Goal: Task Accomplishment & Management: Manage account settings

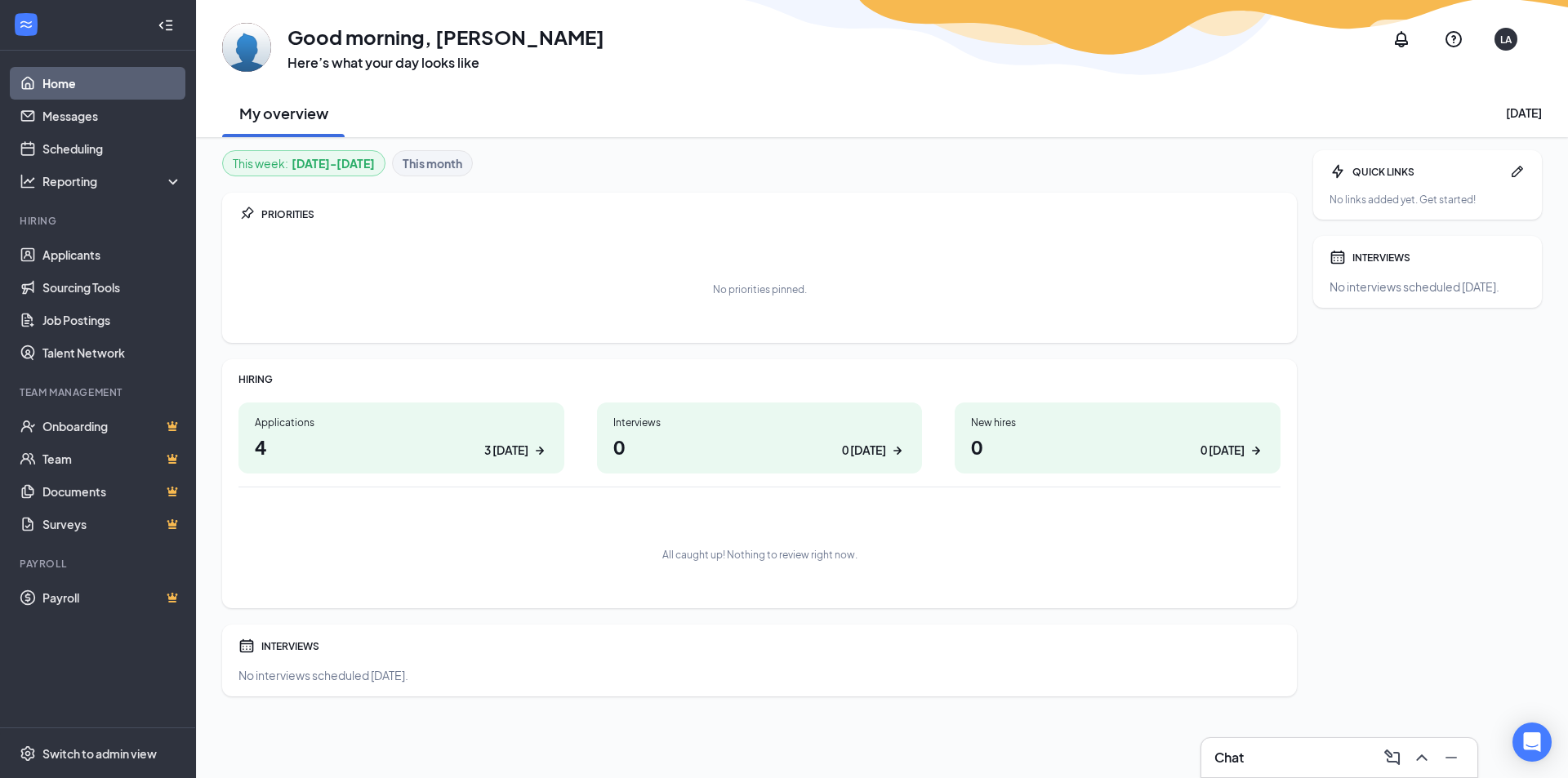
click at [520, 451] on div "3 today" at bounding box center [506, 450] width 44 height 17
click at [510, 450] on div "4 today" at bounding box center [506, 450] width 44 height 17
click at [259, 447] on h1 "5 4 today" at bounding box center [401, 446] width 293 height 28
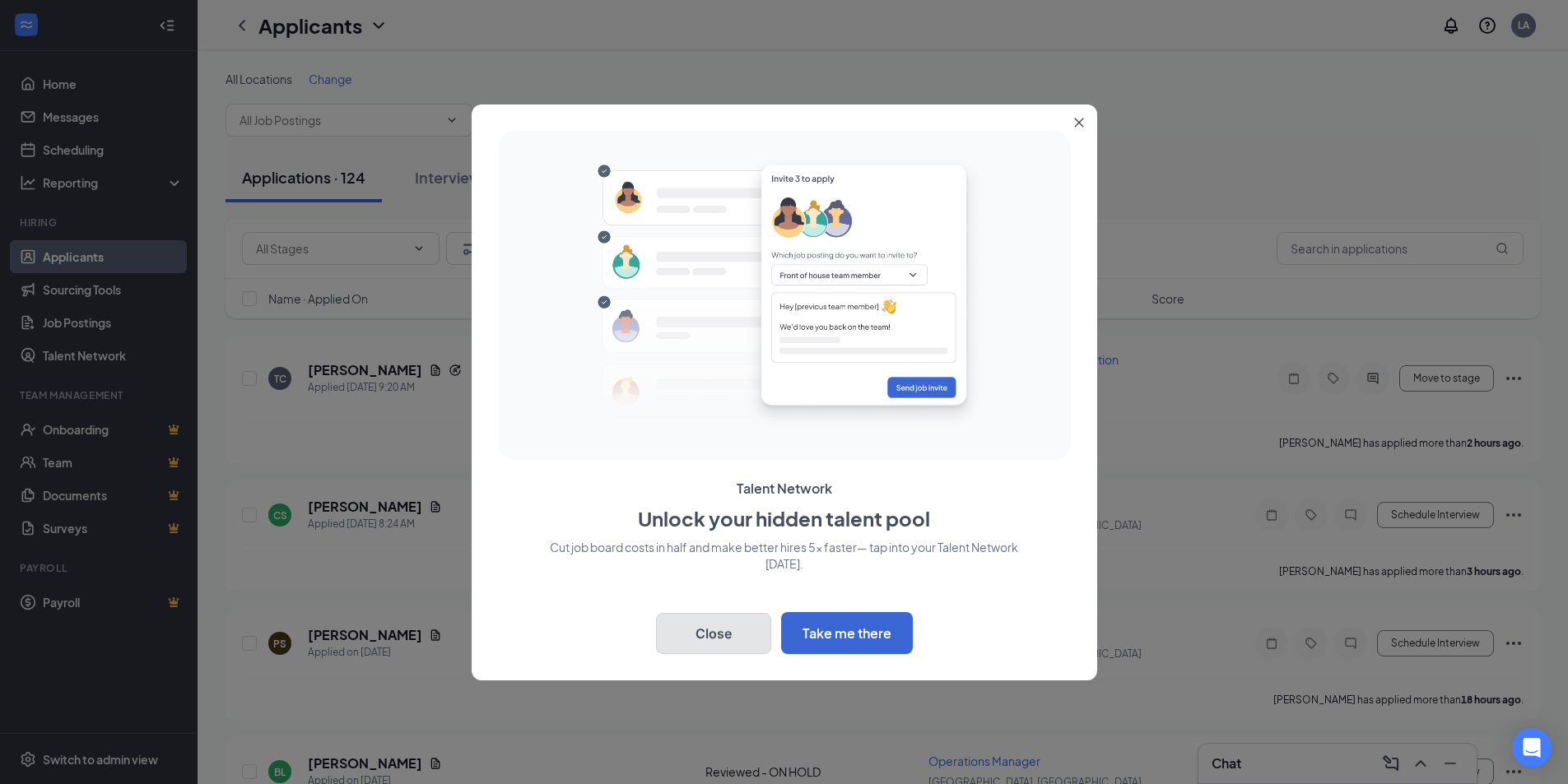
click at [722, 623] on button "Close" at bounding box center [713, 634] width 115 height 42
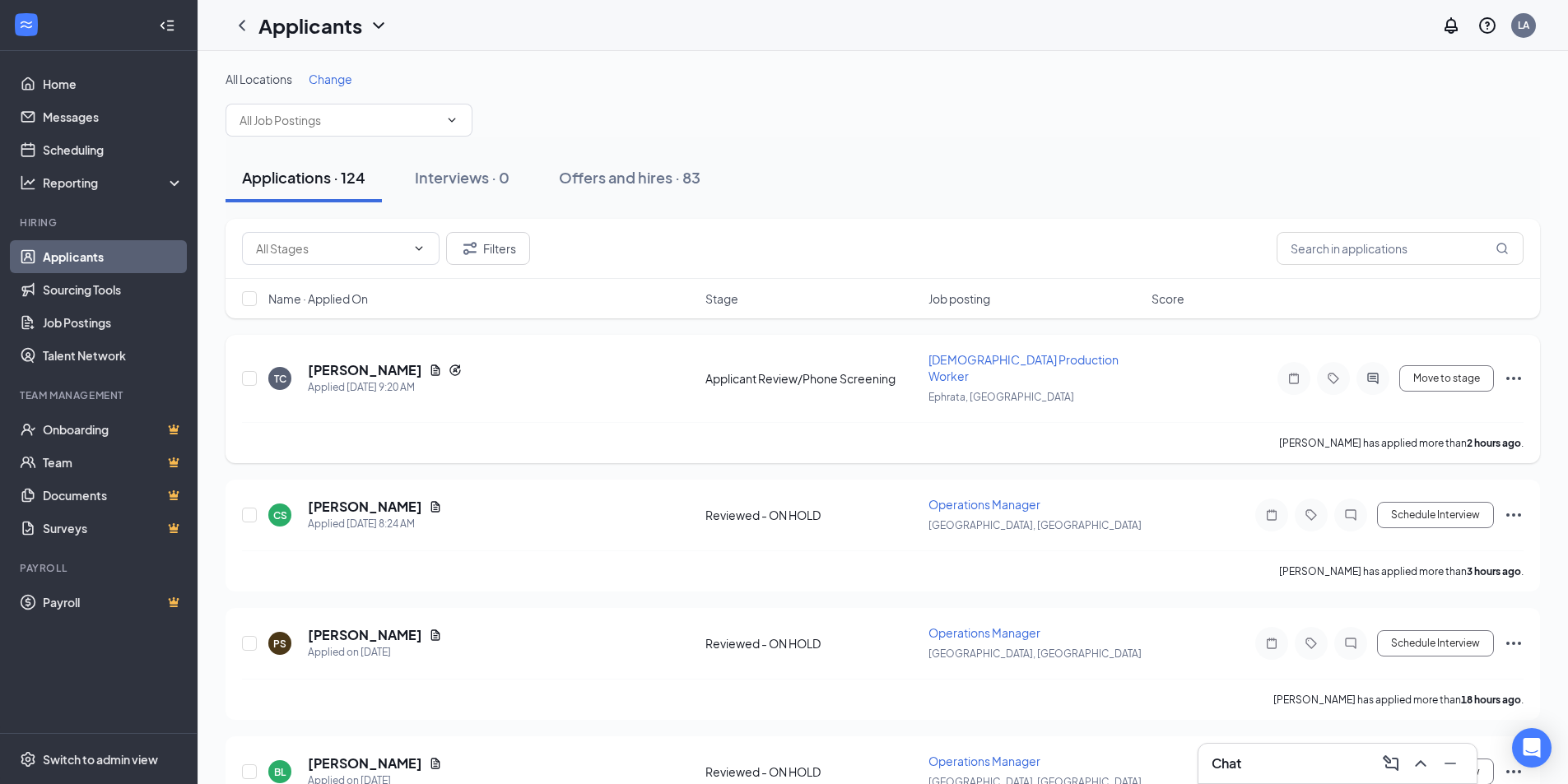
click at [989, 358] on span "[DEMOGRAPHIC_DATA] Production Worker" at bounding box center [1024, 368] width 190 height 32
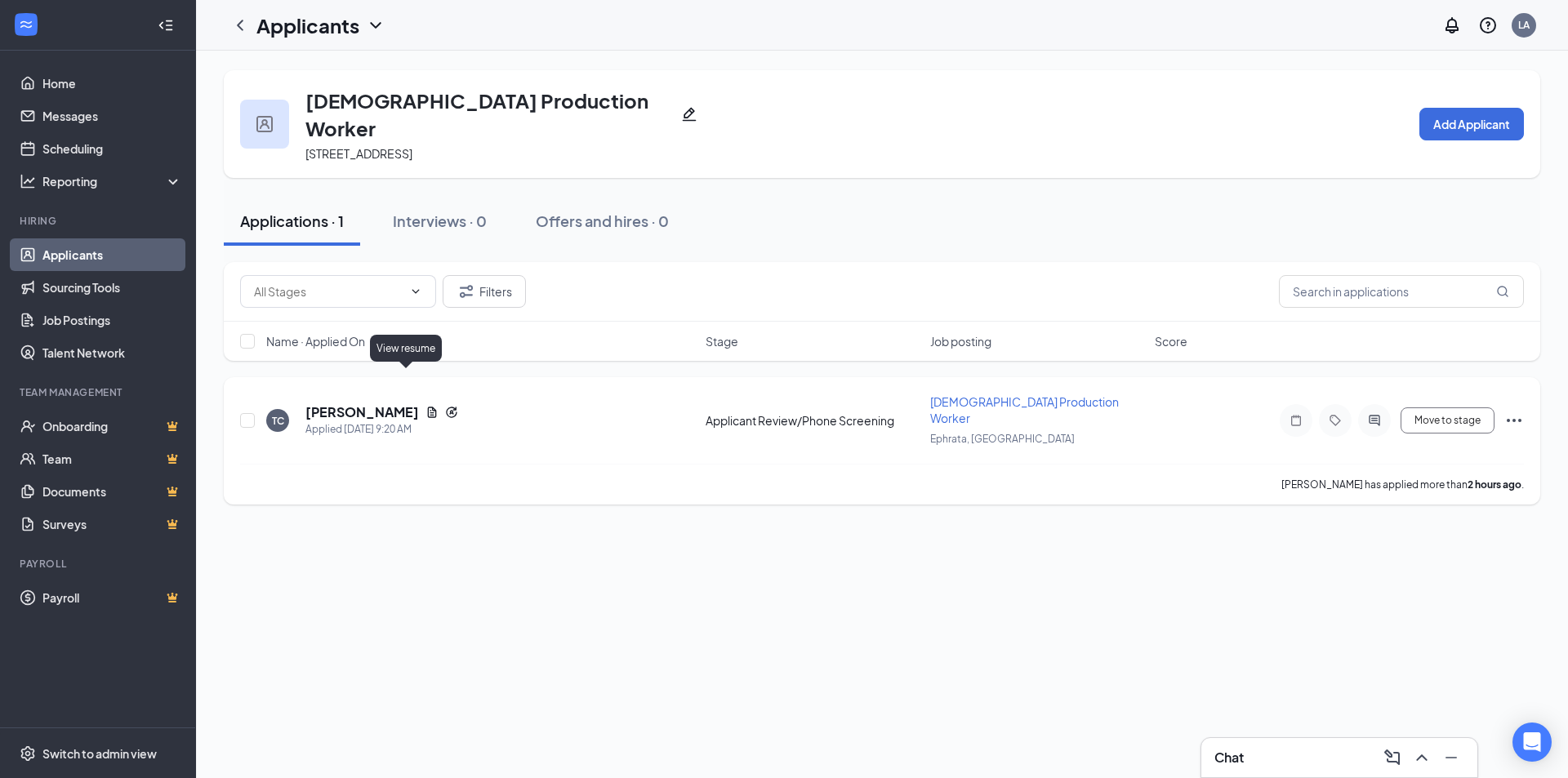
click at [428, 406] on icon "Document" at bounding box center [432, 412] width 9 height 11
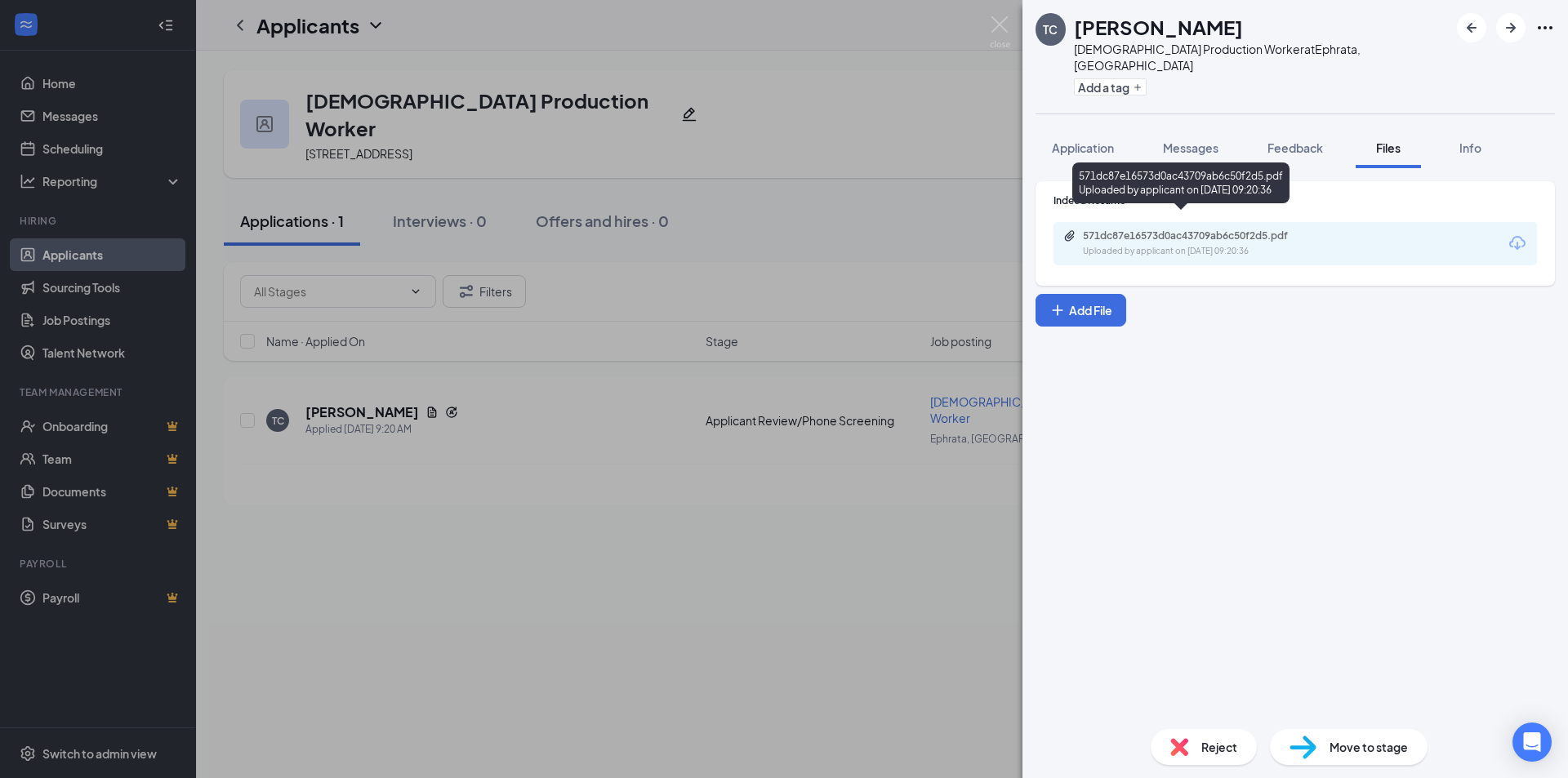
click at [1230, 230] on div "571dc87e16573d0ac43709ab6c50f2d5.pdf" at bounding box center [1197, 236] width 229 height 13
click at [997, 37] on img at bounding box center [999, 31] width 21 height 31
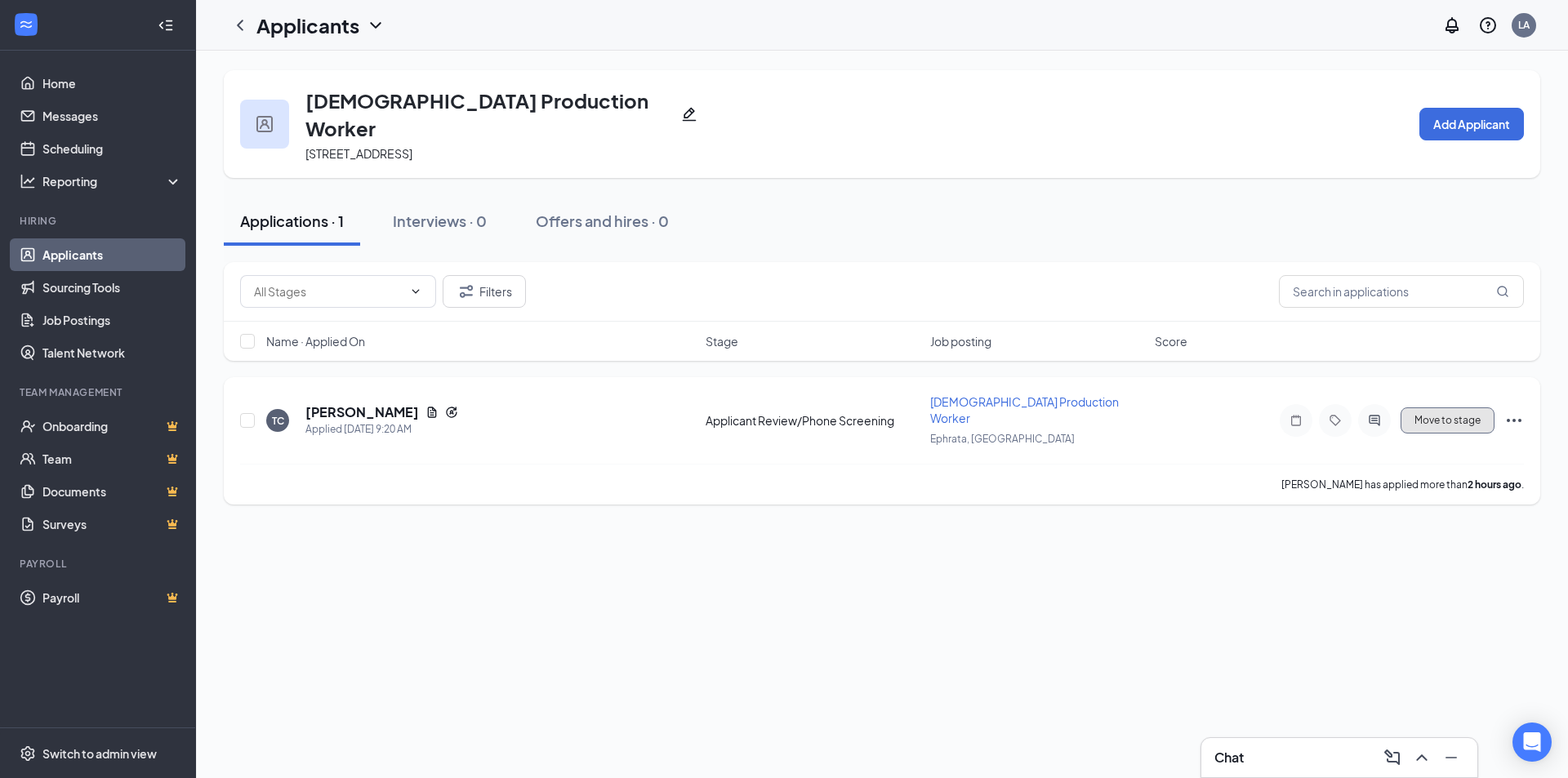
click at [1450, 407] on button "Move to stage" at bounding box center [1447, 420] width 94 height 26
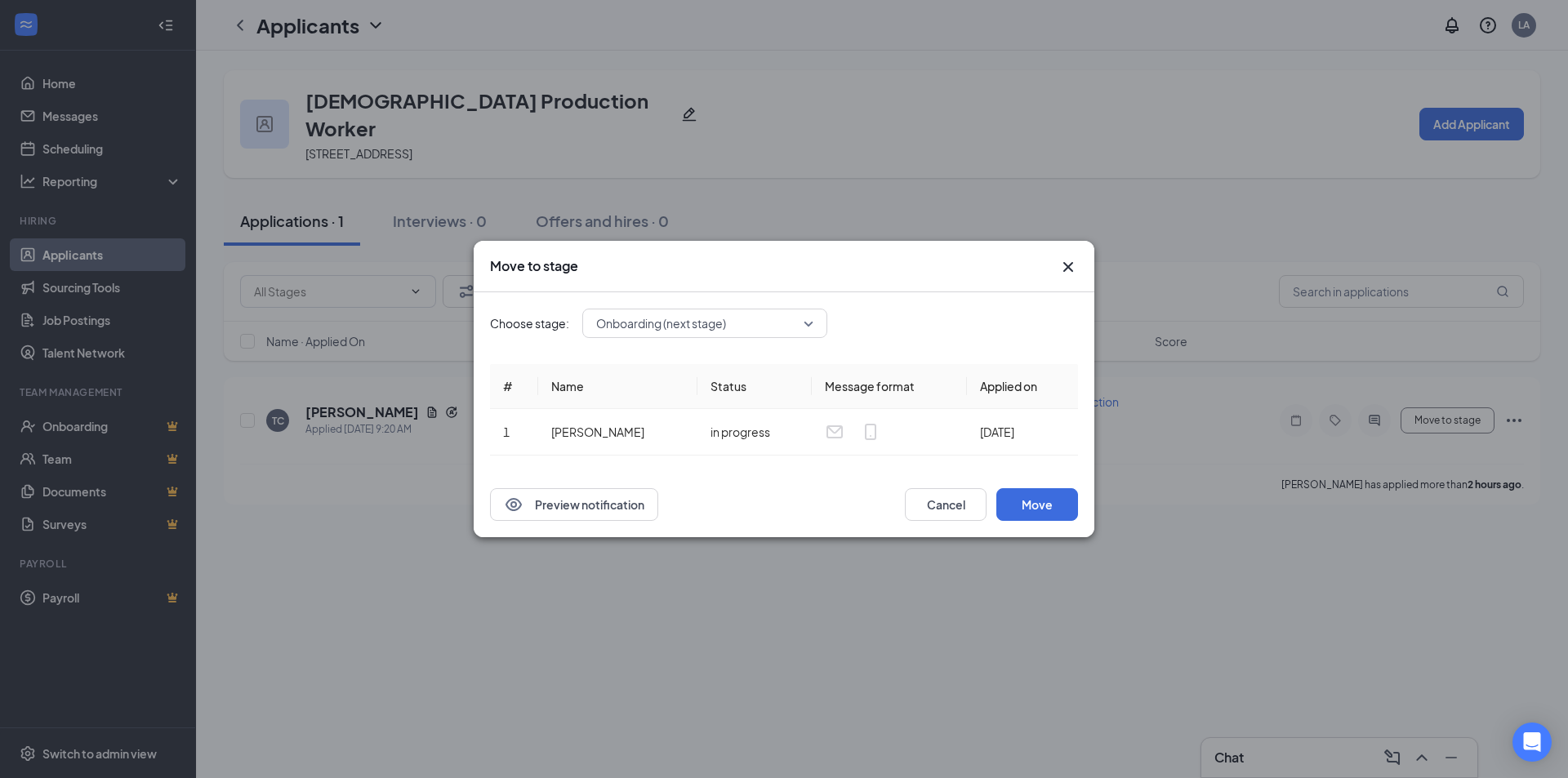
click at [1076, 265] on icon "Cross" at bounding box center [1068, 267] width 20 height 20
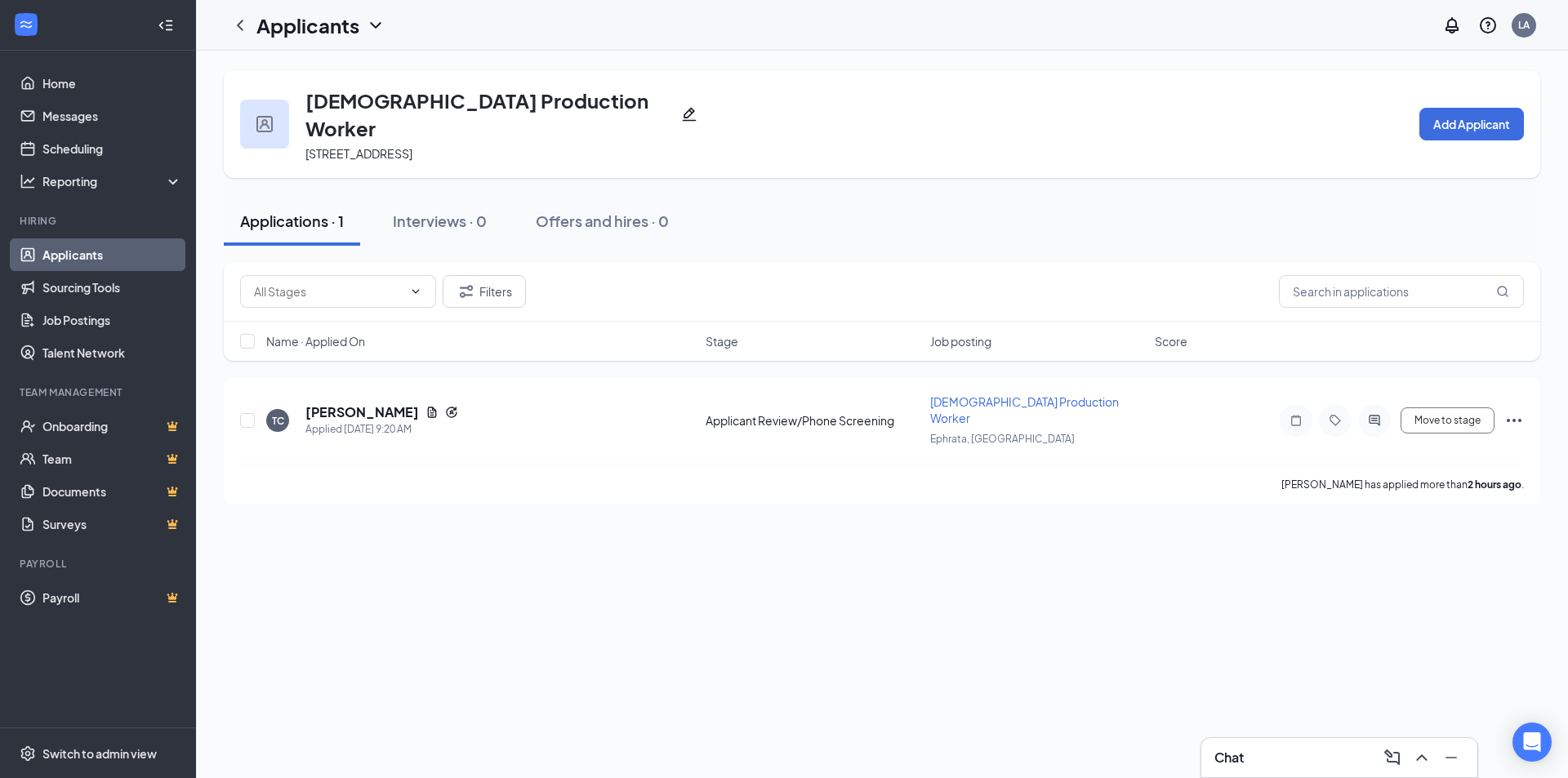
click at [91, 258] on link "Applicants" at bounding box center [112, 255] width 140 height 32
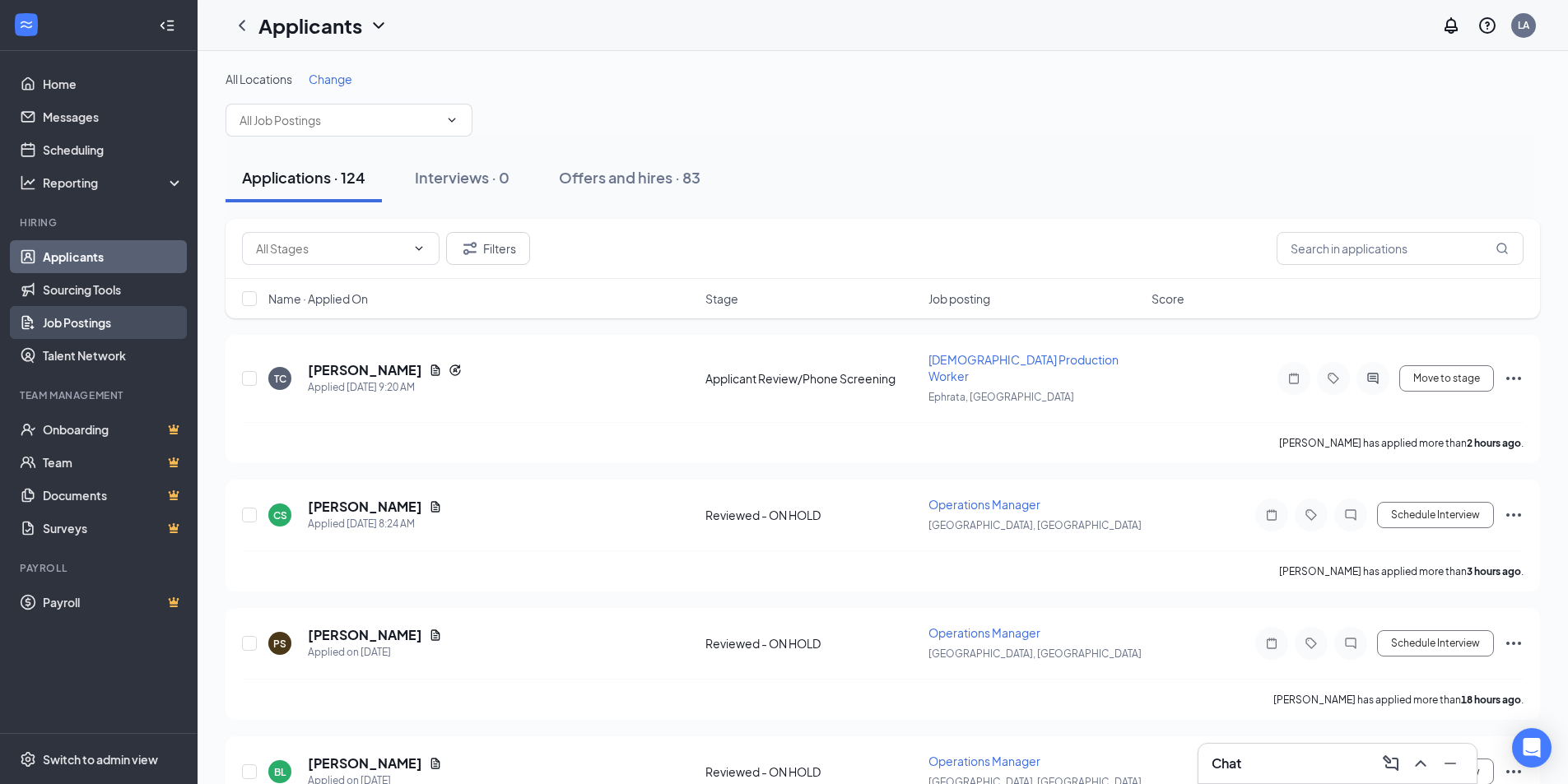
click at [122, 313] on link "Job Postings" at bounding box center [113, 323] width 141 height 33
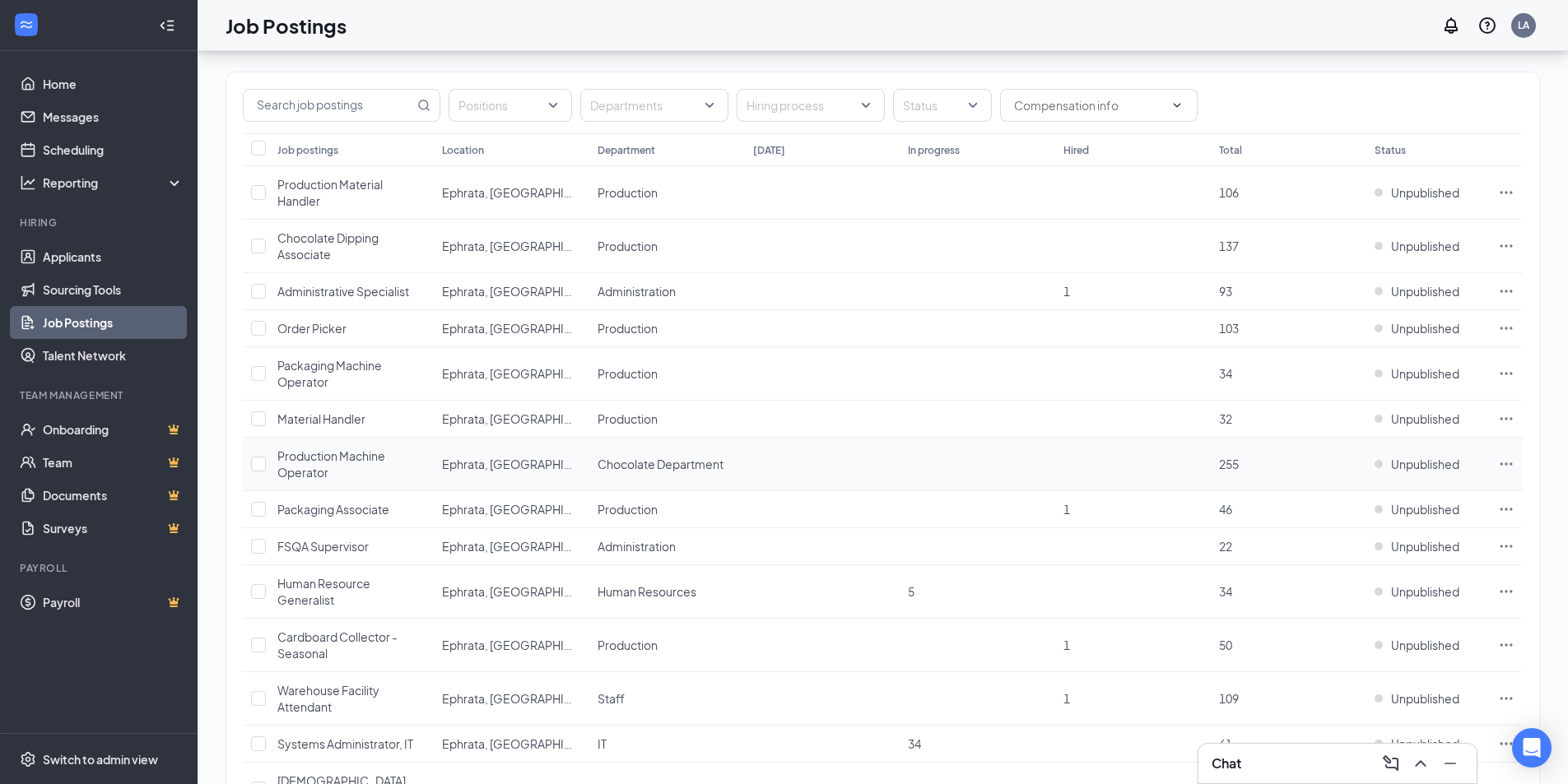
scroll to position [494, 0]
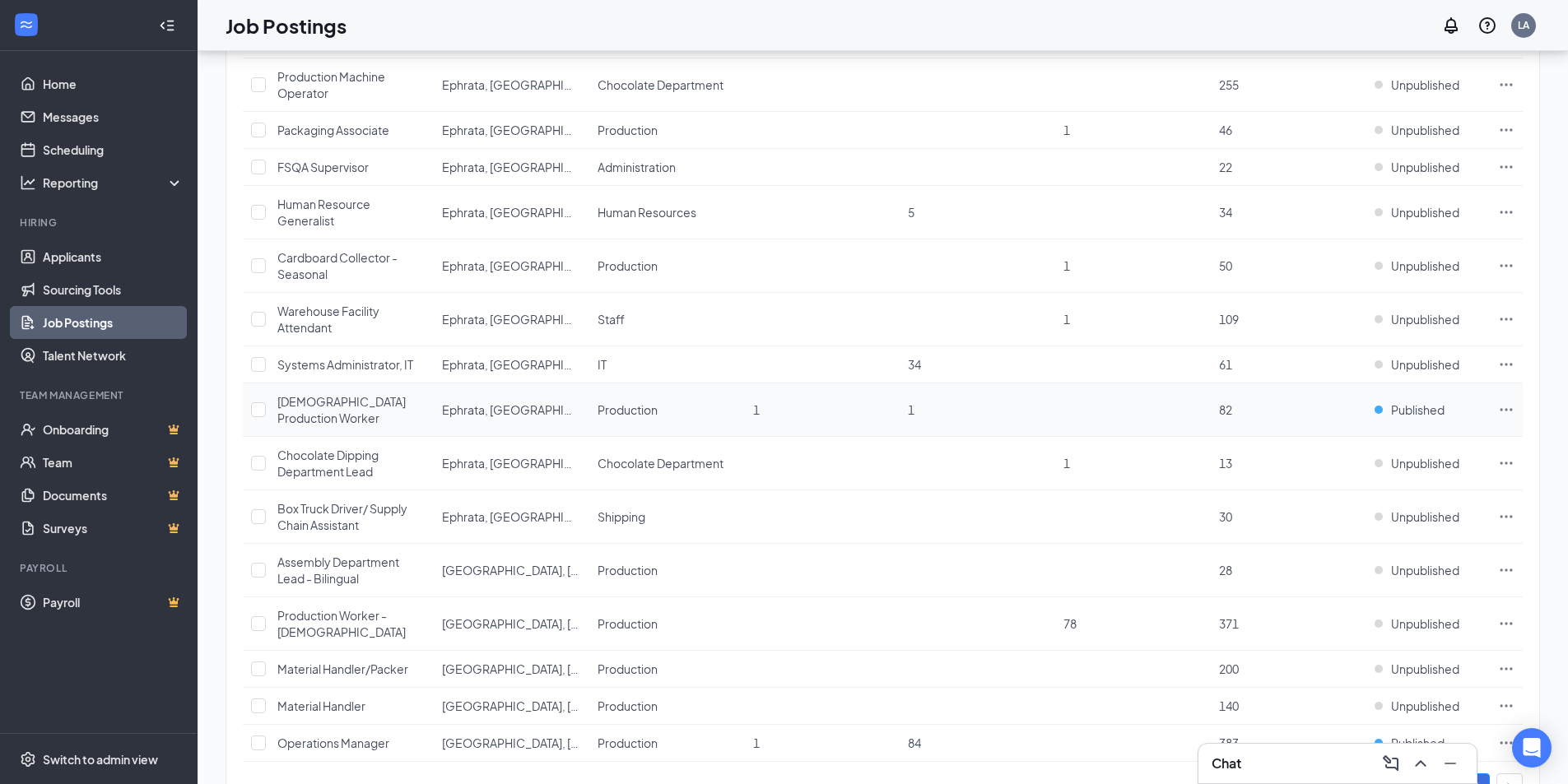
click at [304, 400] on span "[DEMOGRAPHIC_DATA] Production Worker" at bounding box center [342, 410] width 128 height 32
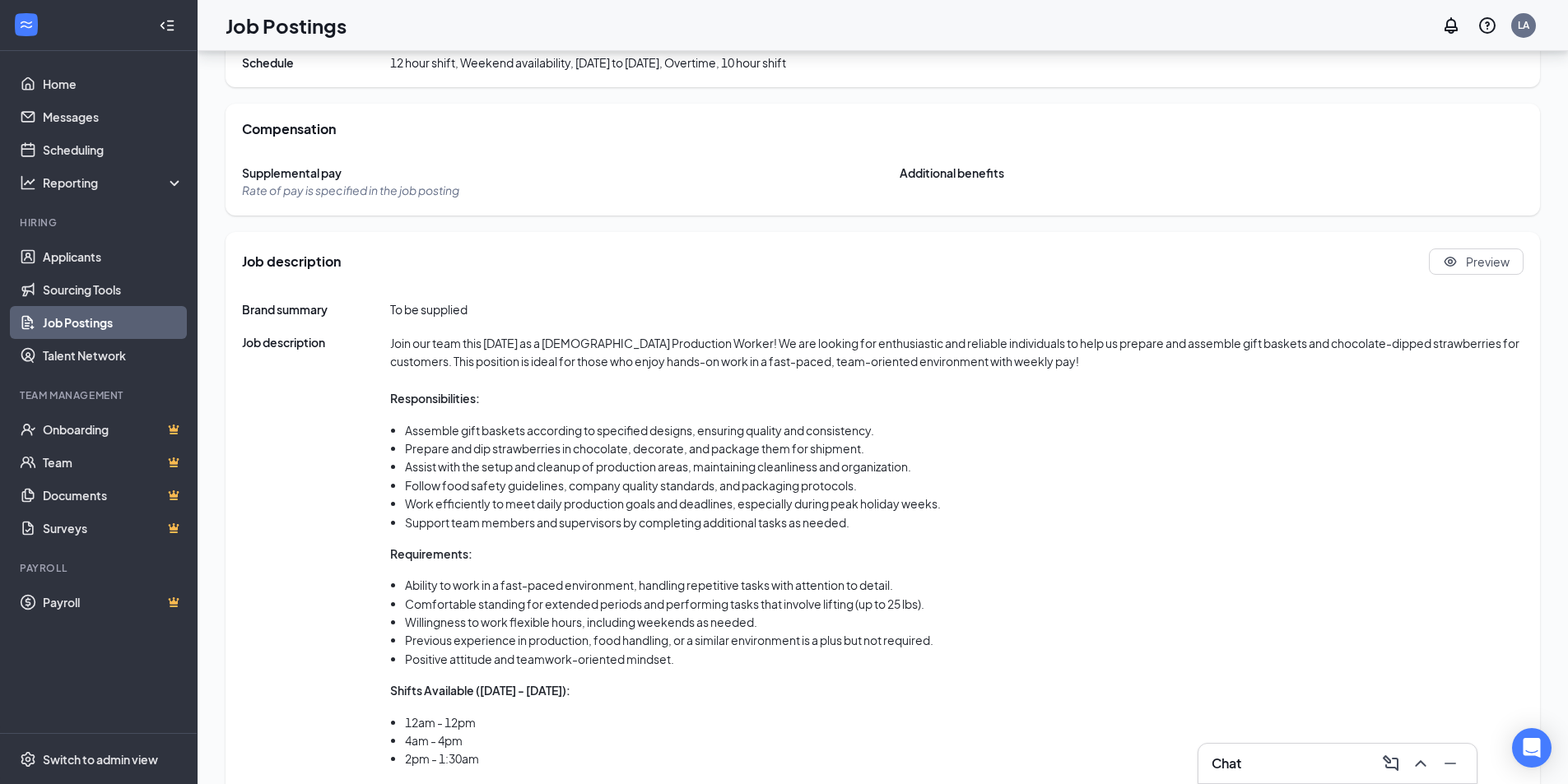
scroll to position [547, 0]
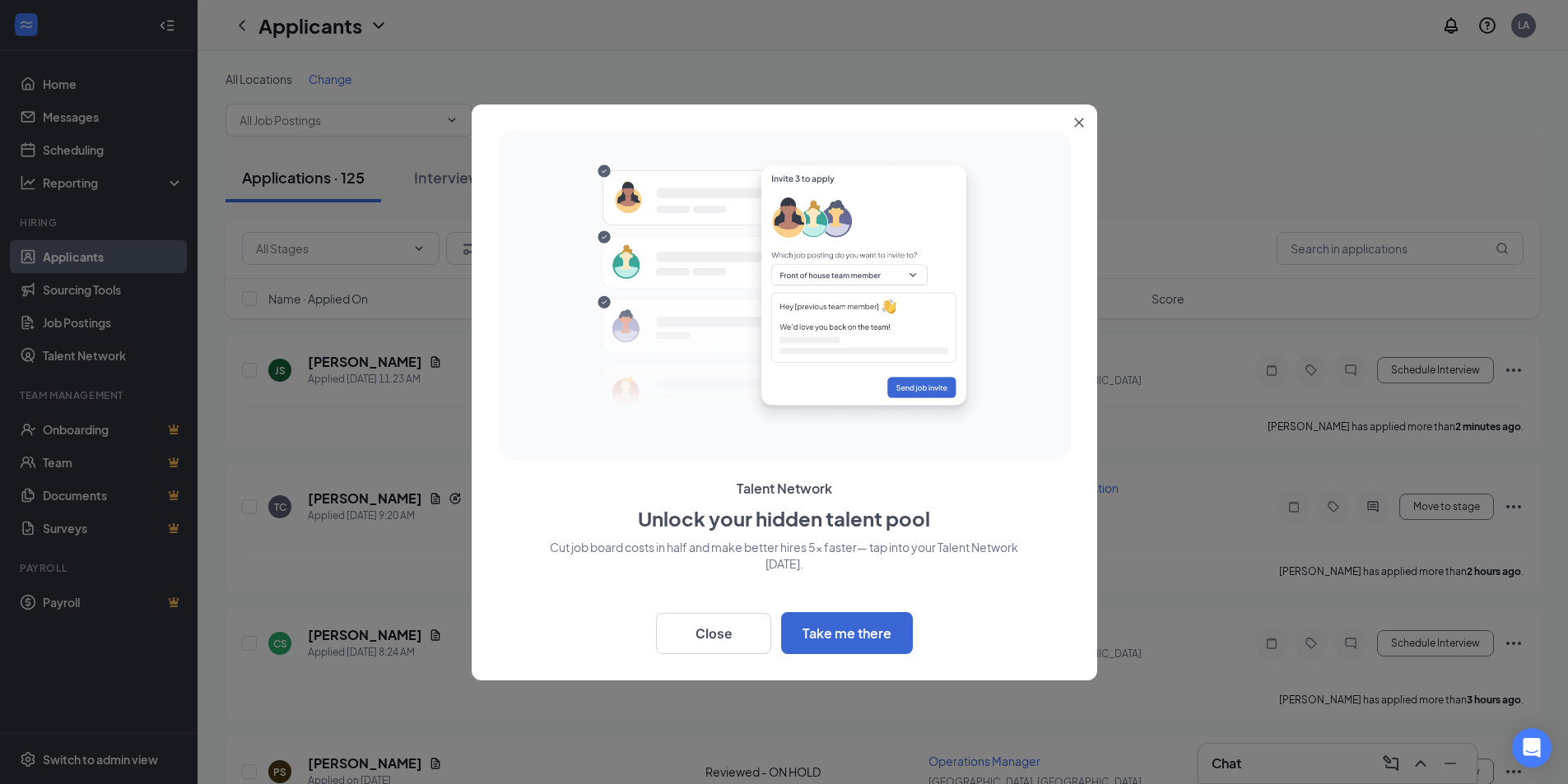
click at [1086, 117] on button "Close" at bounding box center [1082, 119] width 30 height 30
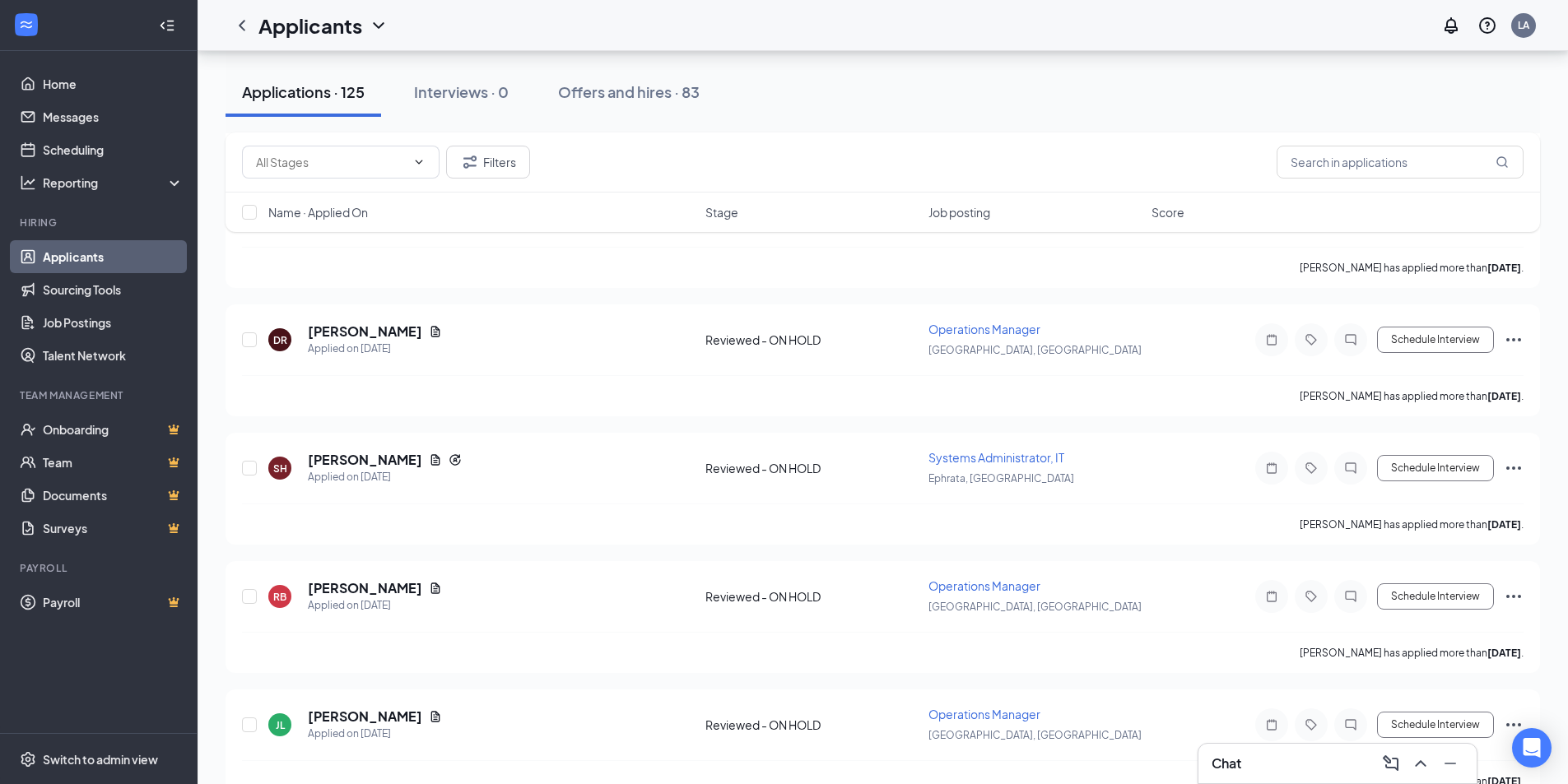
scroll to position [1399, 0]
